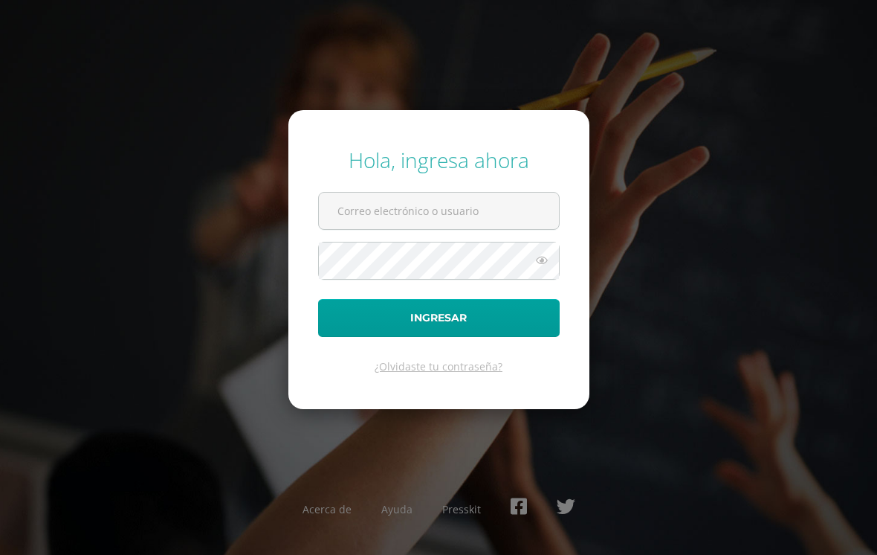
click at [361, 229] on input "text" at bounding box center [439, 211] width 240 height 36
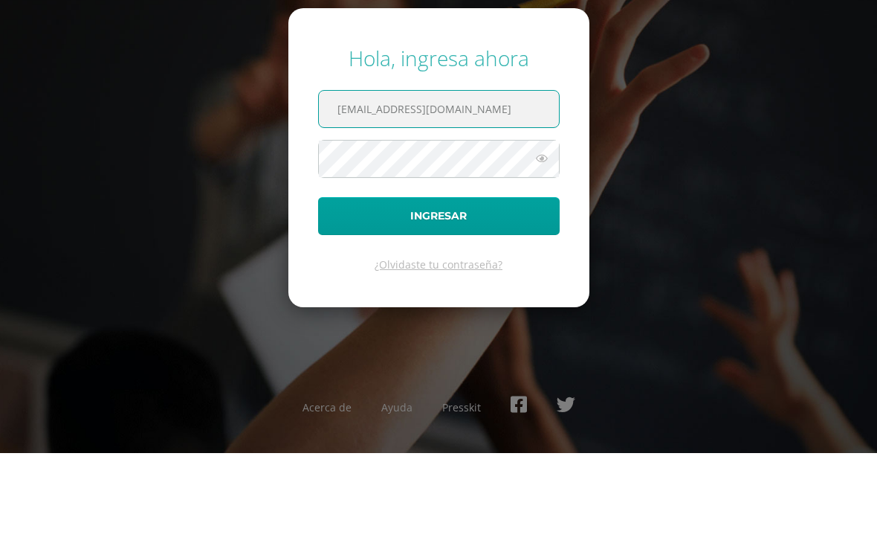
type input "[EMAIL_ADDRESS][DOMAIN_NAME]"
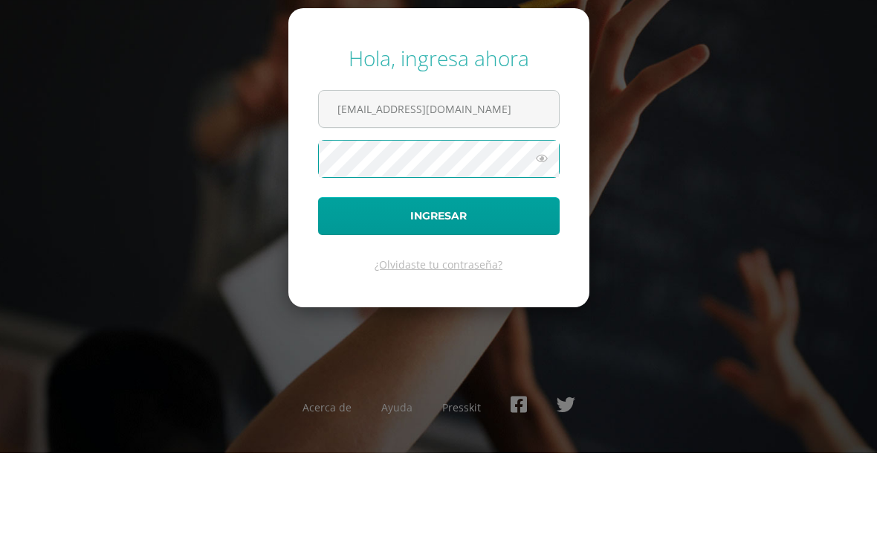
click at [474, 299] on button "Ingresar" at bounding box center [439, 318] width 242 height 38
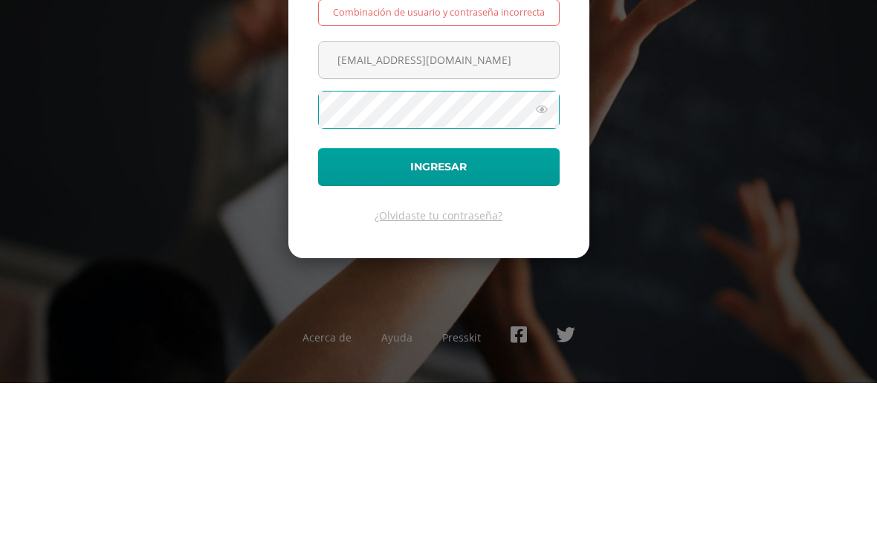
scroll to position [23, 0]
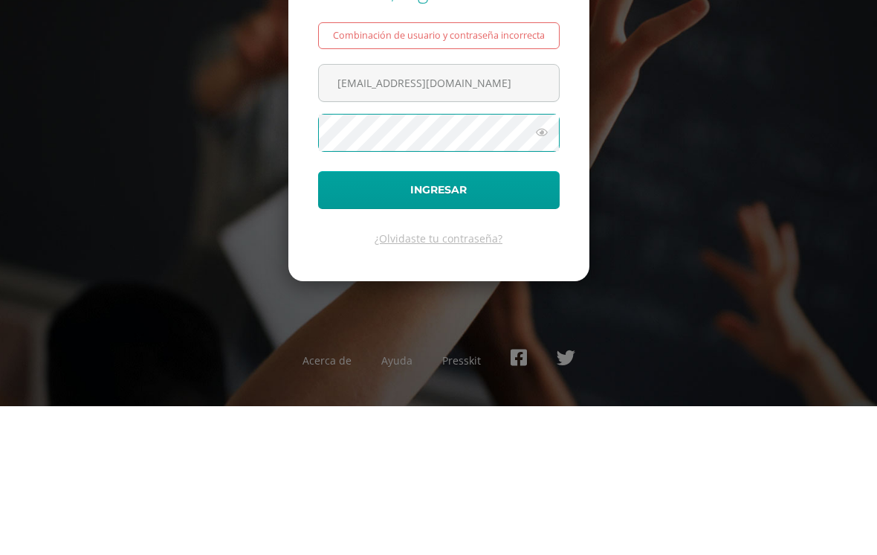
click at [812, 113] on div "Hola, ingresa ahora Combinación de usuario y contraseña incorrecta [EMAIL_ADDRE…" at bounding box center [438, 277] width 877 height 329
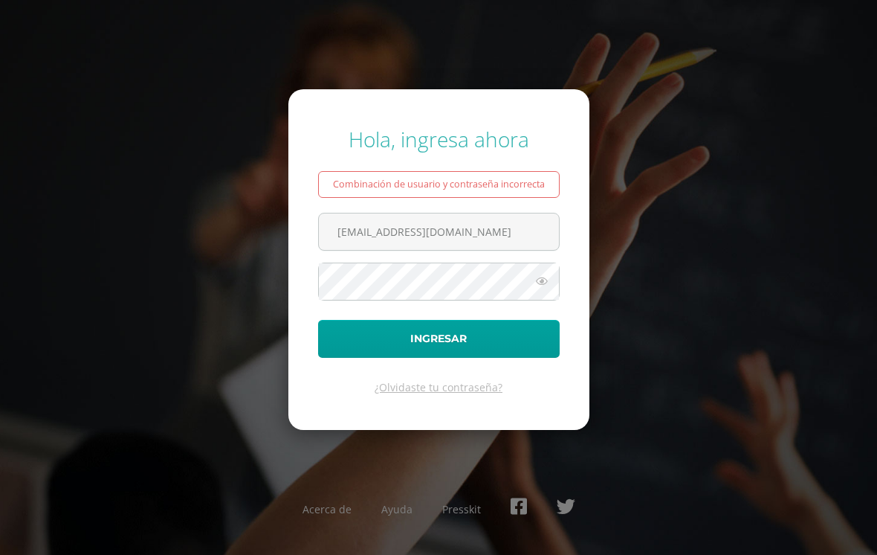
click at [466, 218] on input "maldonadotabata@2.com.gt" at bounding box center [439, 231] width 240 height 36
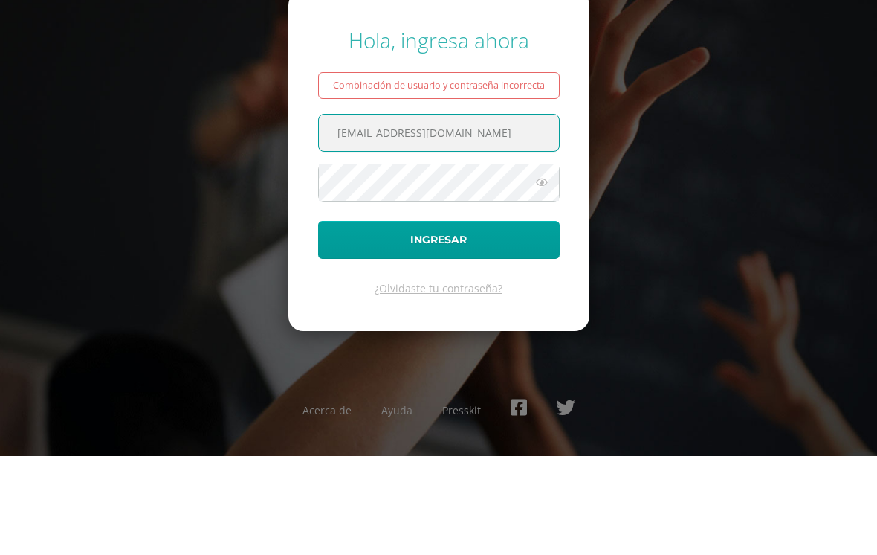
click at [439, 320] on button "Ingresar" at bounding box center [439, 339] width 242 height 38
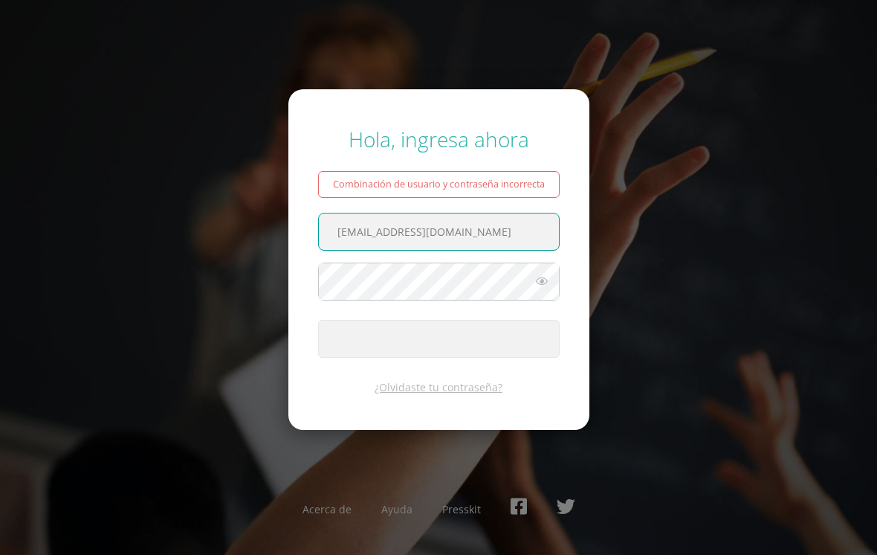
click at [493, 213] on input "maldonadotabata@2.com.gt" at bounding box center [439, 231] width 240 height 36
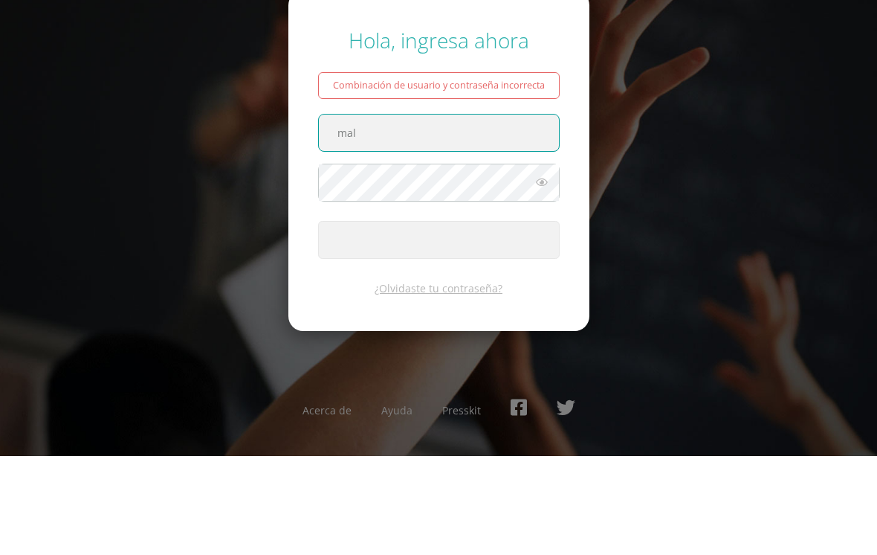
type input "ma"
type input "20240123@liceoguatemala:edu.gt"
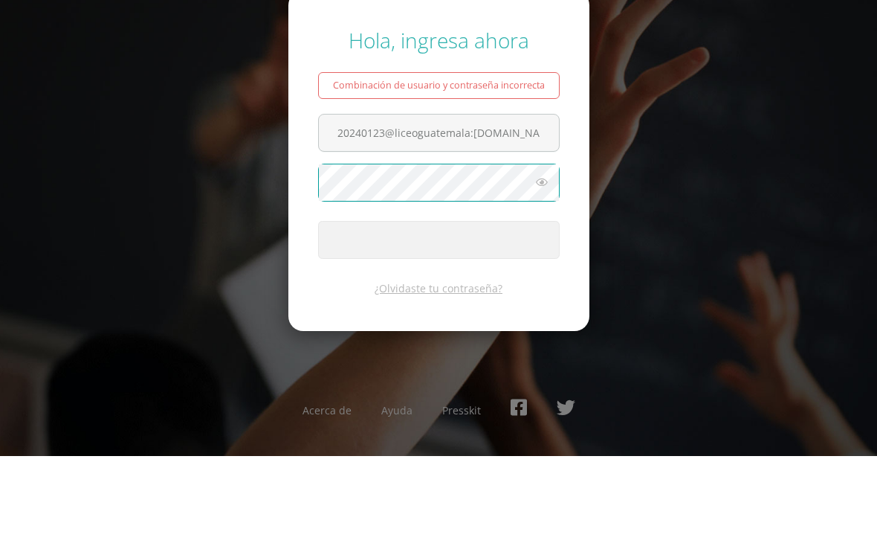
click at [534, 272] on icon at bounding box center [541, 281] width 19 height 18
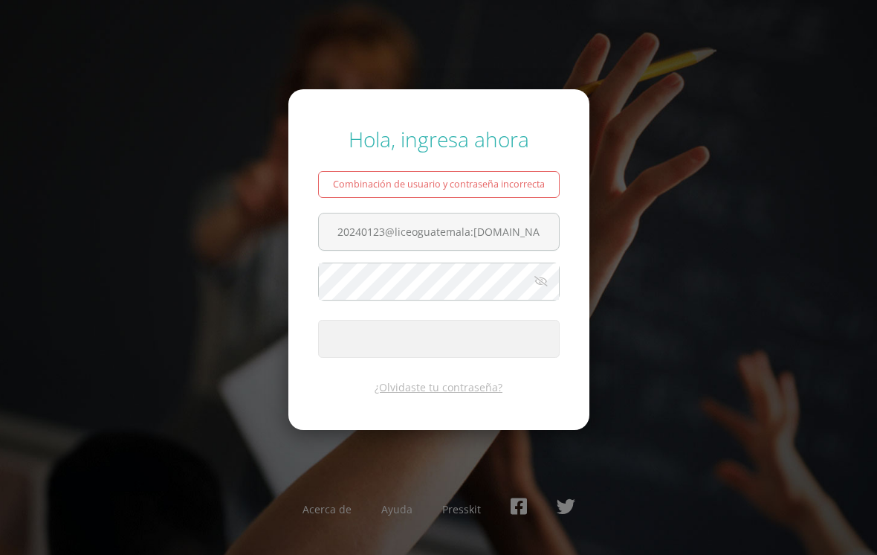
click at [509, 344] on span "submit" at bounding box center [439, 338] width 240 height 36
click at [872, 158] on div "Hola, ingresa ahora Combinación de usuario y contraseña incorrecta 20240123@lic…" at bounding box center [438, 277] width 877 height 329
click at [526, 172] on div "Combinación de usuario y contraseña incorrecta" at bounding box center [439, 184] width 242 height 27
click at [443, 380] on link "¿Olvidaste tu contraseña?" at bounding box center [439, 387] width 128 height 14
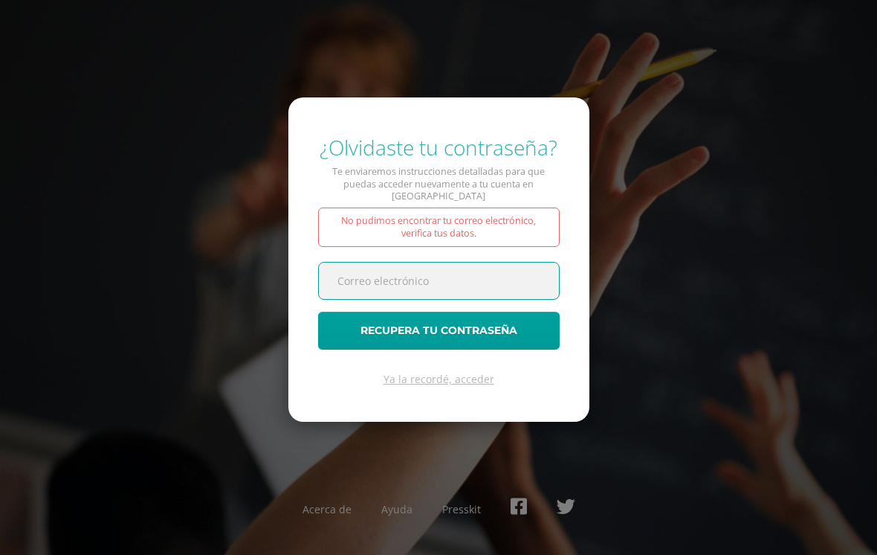
scroll to position [166, 3]
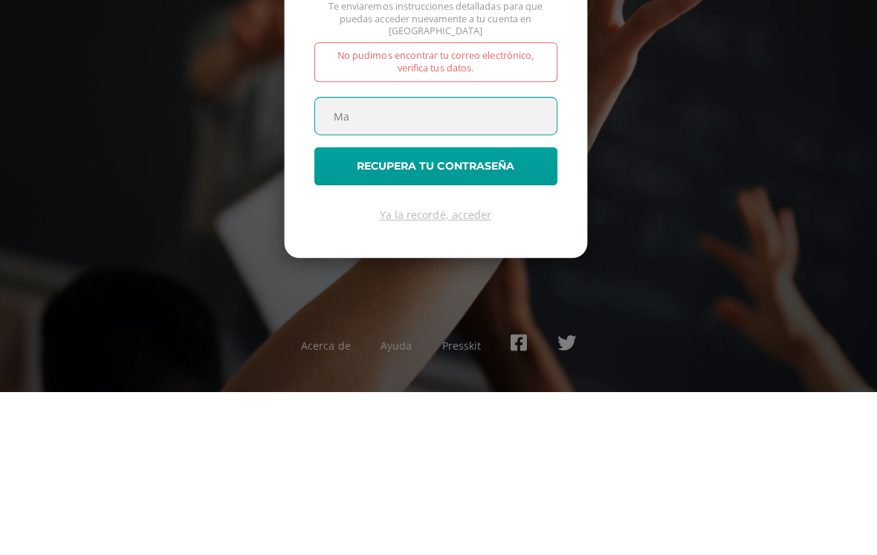
type input "M"
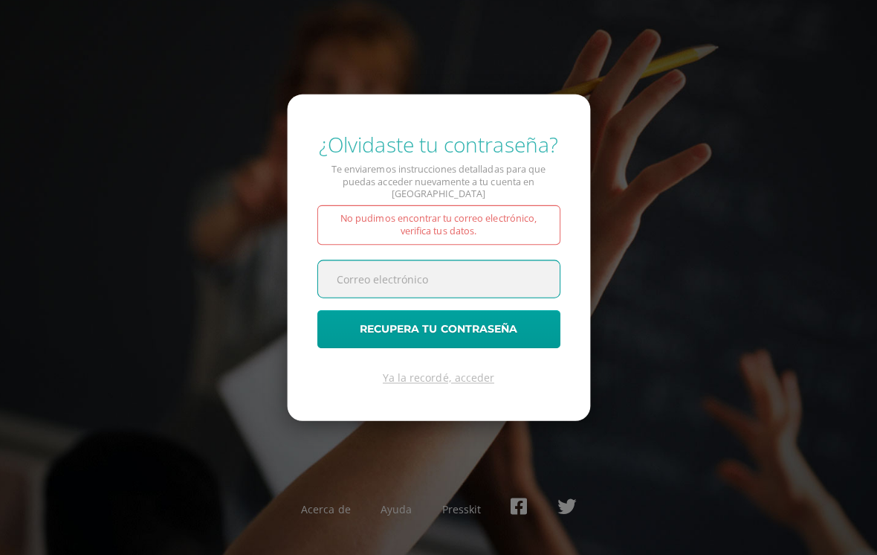
click at [520, 264] on input "text" at bounding box center [439, 280] width 240 height 36
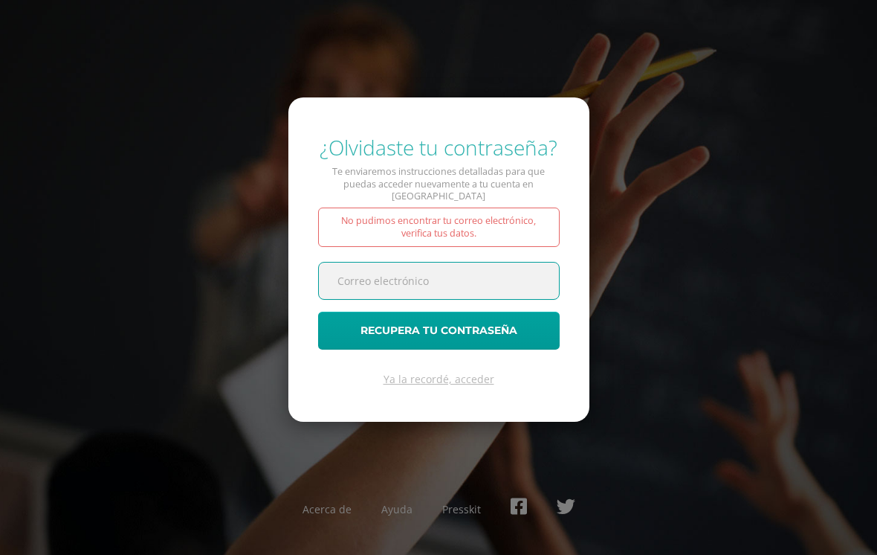
scroll to position [0, 0]
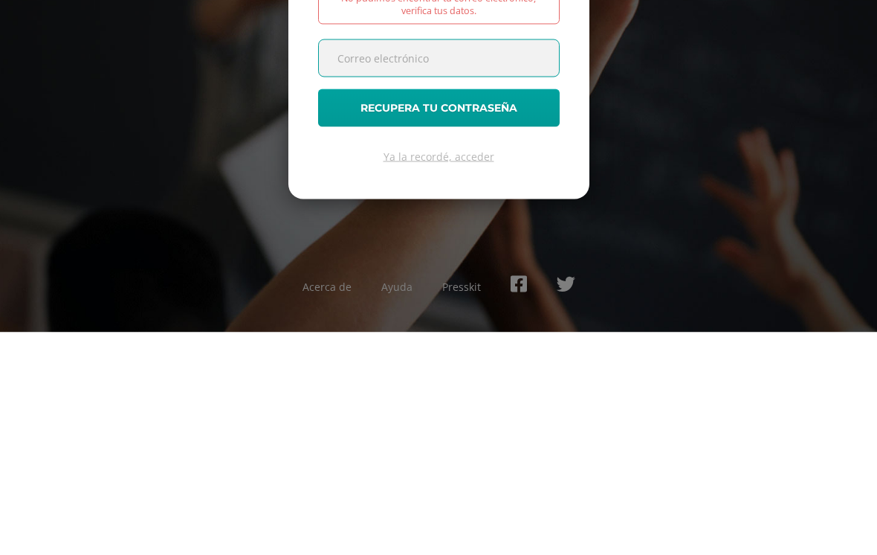
click at [477, 372] on link "Ya la recordé, acceder" at bounding box center [439, 379] width 111 height 14
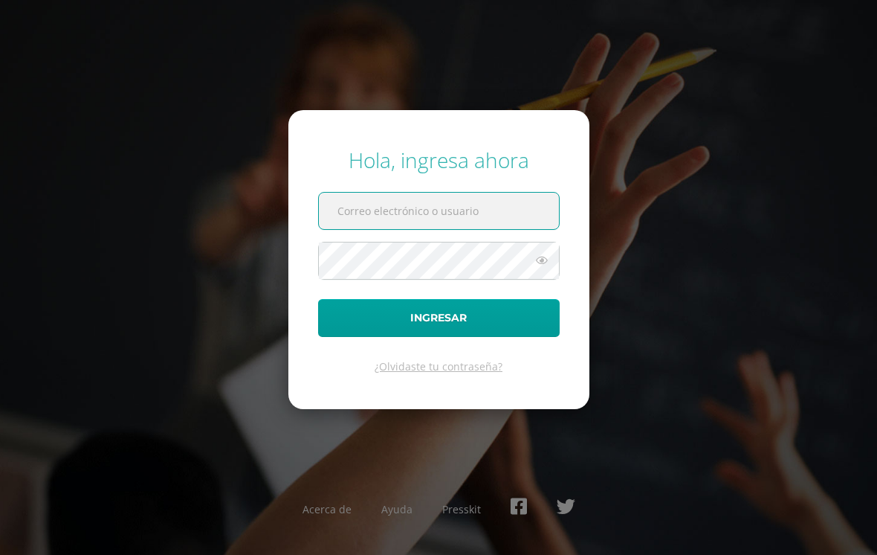
click at [503, 221] on input "text" at bounding box center [439, 211] width 240 height 36
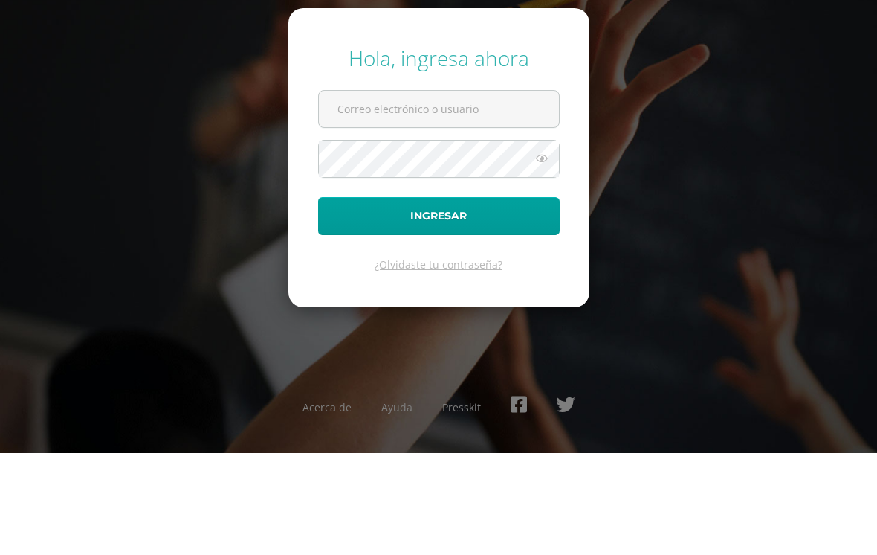
scroll to position [23, 0]
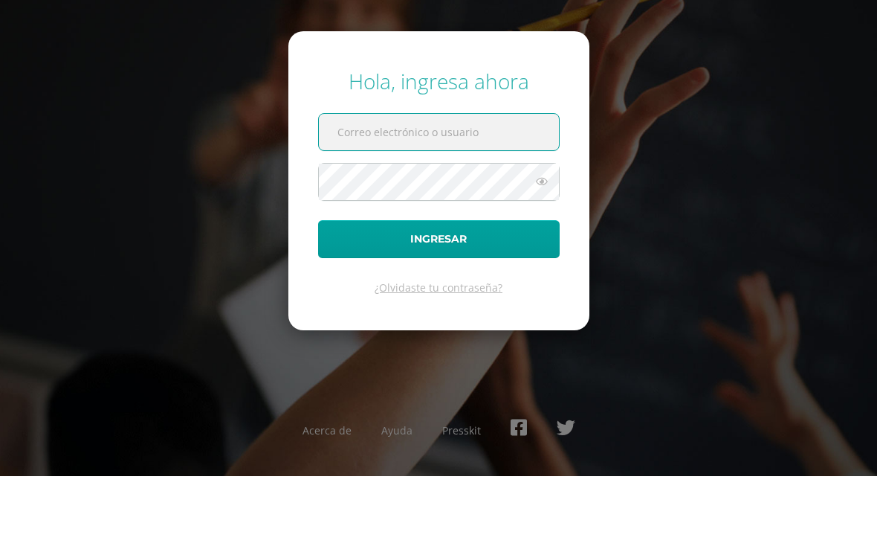
paste input "20240123@liceoguatemala.edu.gt"
type input "20240123@liceoguatemala.edu.gt"
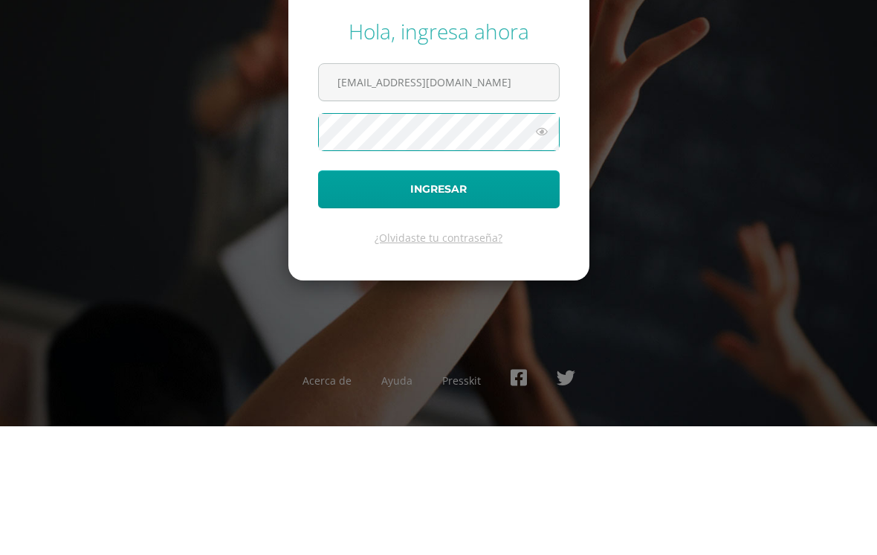
click at [516, 299] on button "Ingresar" at bounding box center [439, 318] width 242 height 38
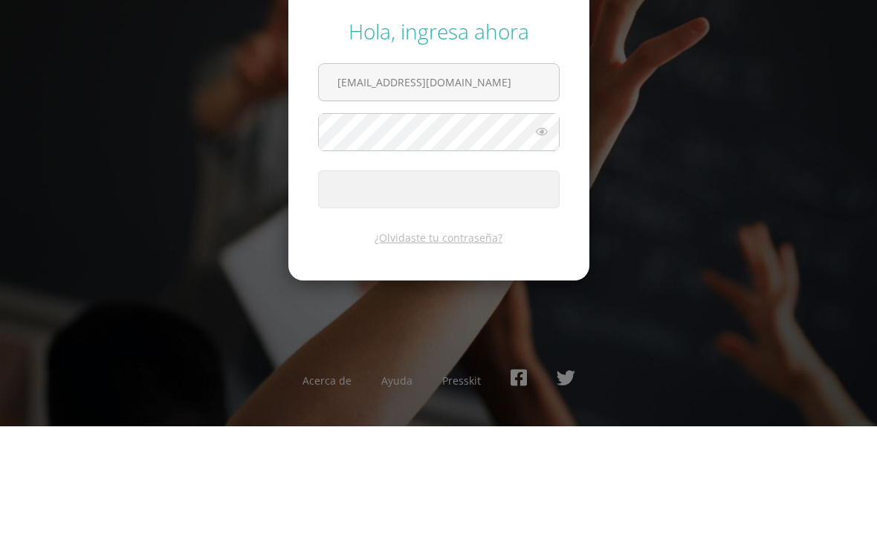
click at [489, 312] on span "submit" at bounding box center [439, 318] width 240 height 36
